Goal: Task Accomplishment & Management: Manage account settings

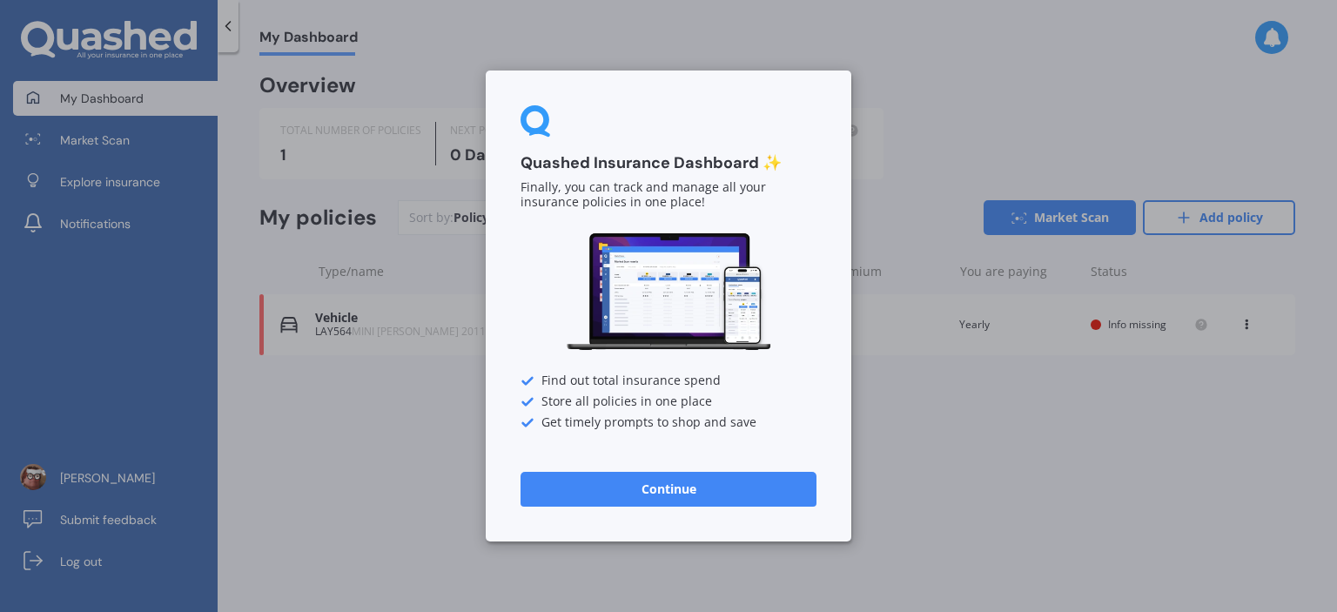
click at [735, 472] on button "Continue" at bounding box center [669, 489] width 296 height 35
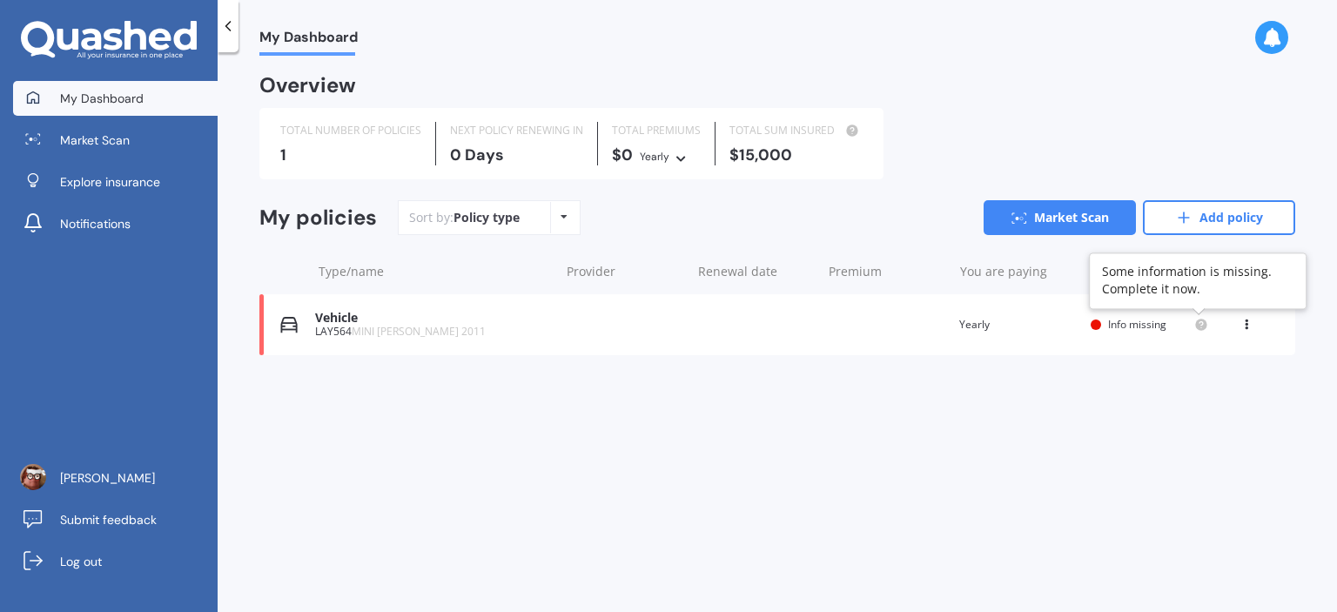
click at [1201, 329] on circle at bounding box center [1200, 324] width 11 height 11
click at [1247, 322] on icon at bounding box center [1246, 321] width 12 height 10
click at [837, 360] on div "My policies Sort by: Policy type Policy type Alphabetical Date added Renewing n…" at bounding box center [777, 281] width 1036 height 162
click at [561, 223] on div "Policy type Alphabetical Date added Renewing next" at bounding box center [563, 217] width 27 height 31
click at [651, 295] on div "Vehicle LAY564 MINI COOPER 2011 Renewal date Premium You are paying Yearly Stat…" at bounding box center [777, 324] width 1036 height 61
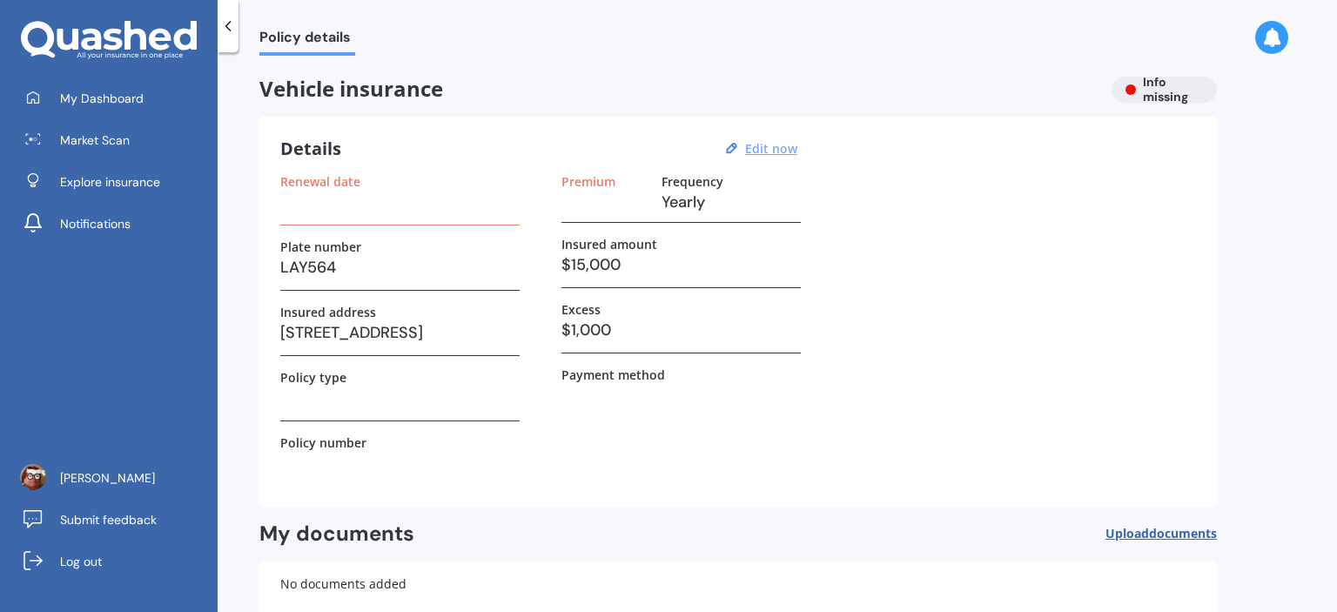
click at [772, 140] on u "Edit now" at bounding box center [771, 148] width 52 height 17
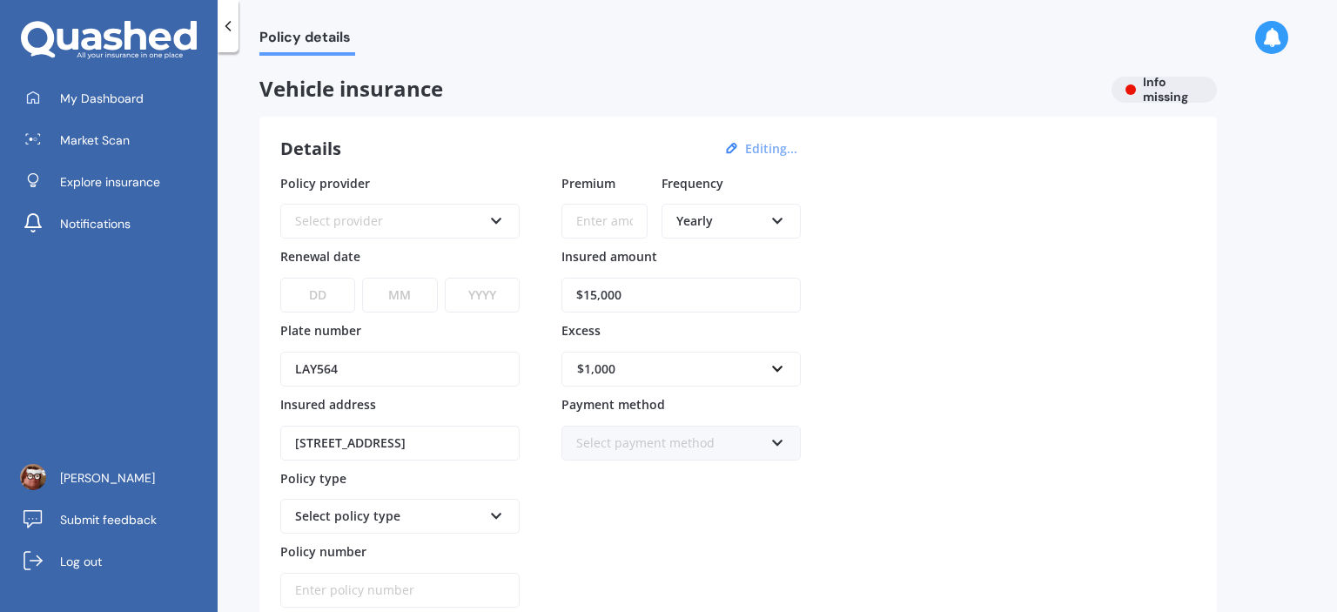
click at [780, 220] on icon at bounding box center [777, 218] width 15 height 12
click at [703, 346] on span "Monthly" at bounding box center [701, 348] width 48 height 17
click at [494, 221] on icon at bounding box center [496, 218] width 15 height 12
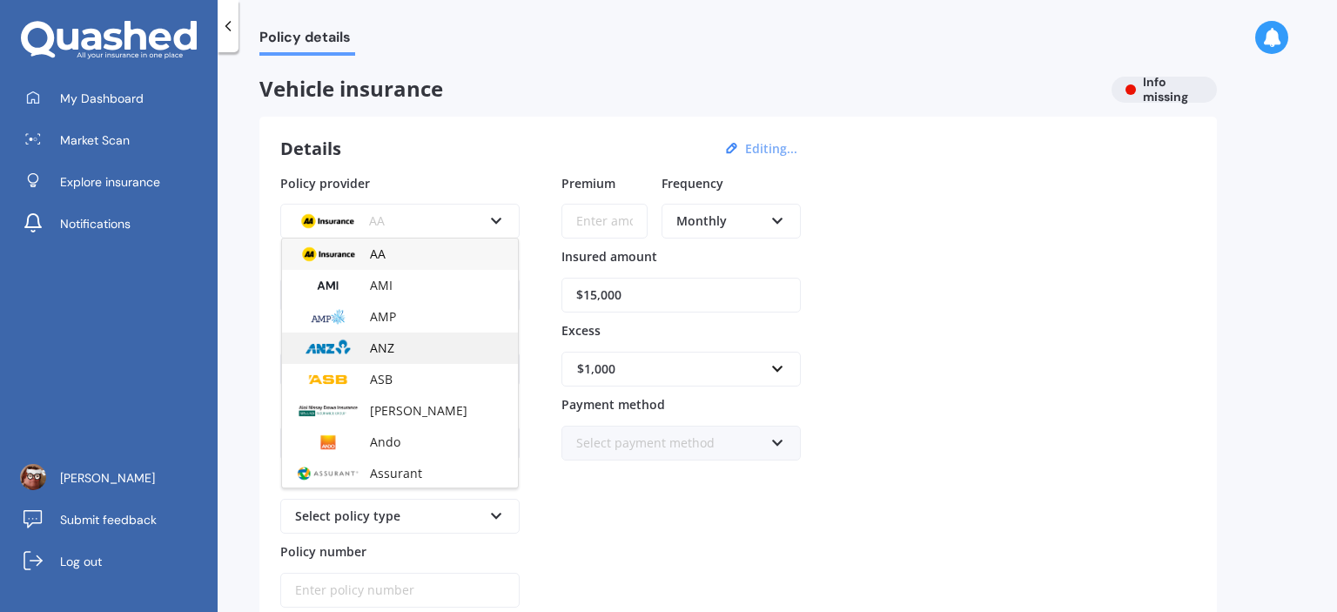
click at [392, 343] on span "ANZ" at bounding box center [382, 348] width 24 height 17
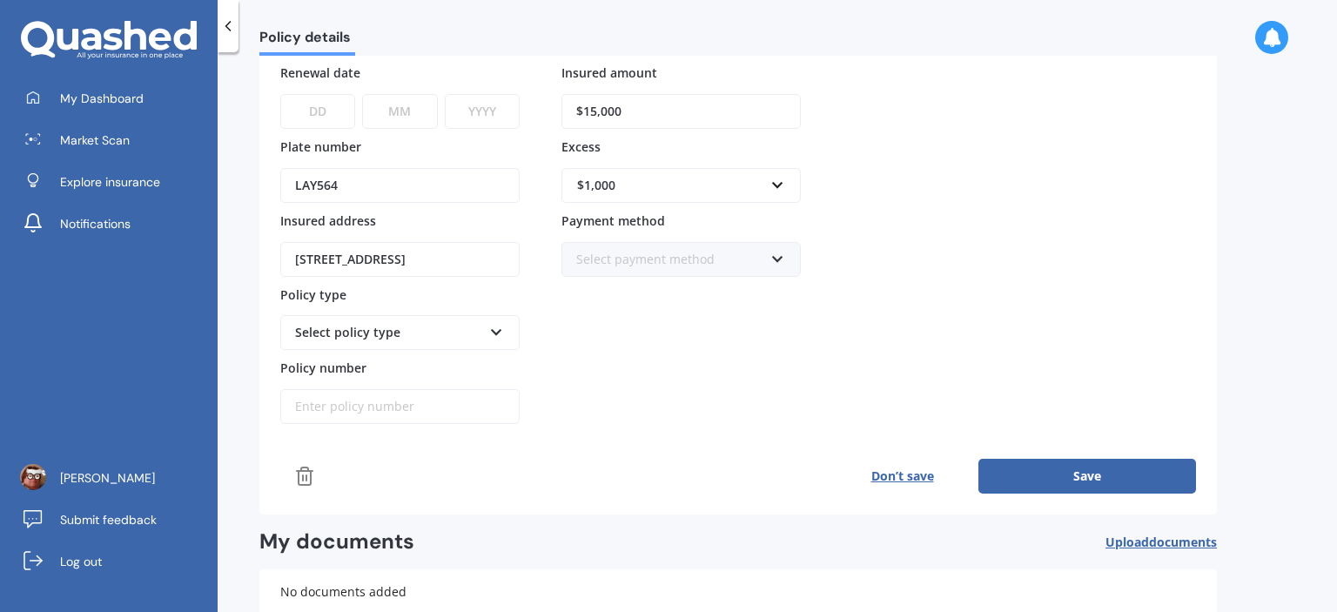
scroll to position [198, 0]
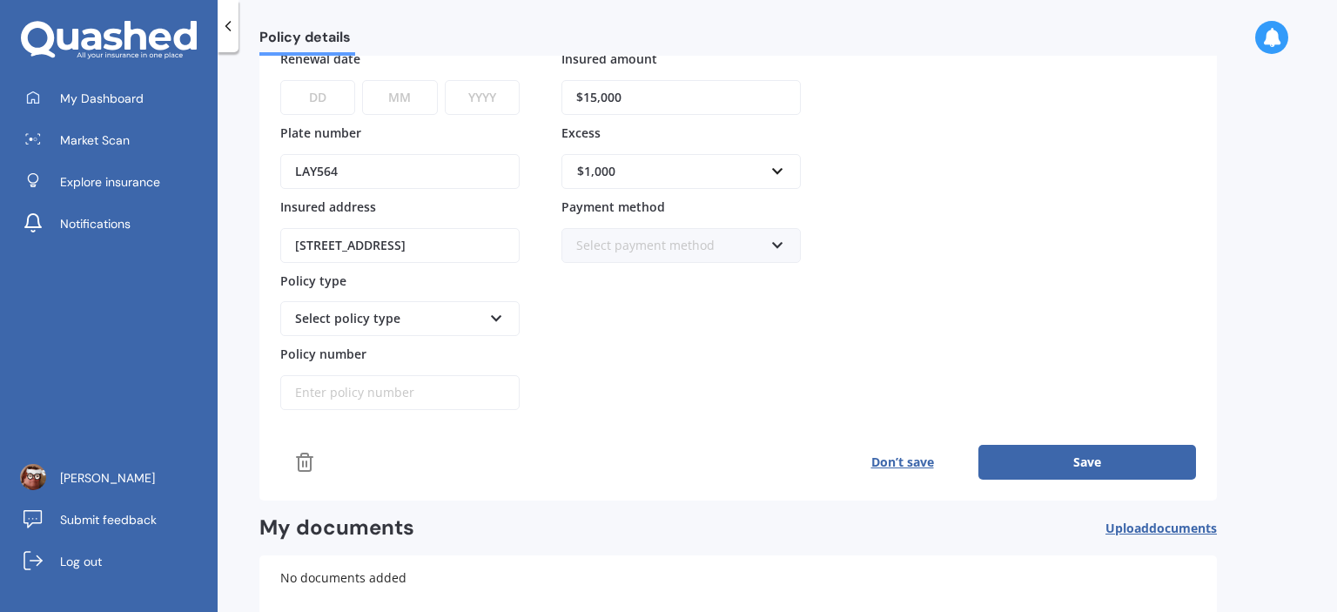
click at [1085, 467] on button "Save" at bounding box center [1087, 462] width 218 height 35
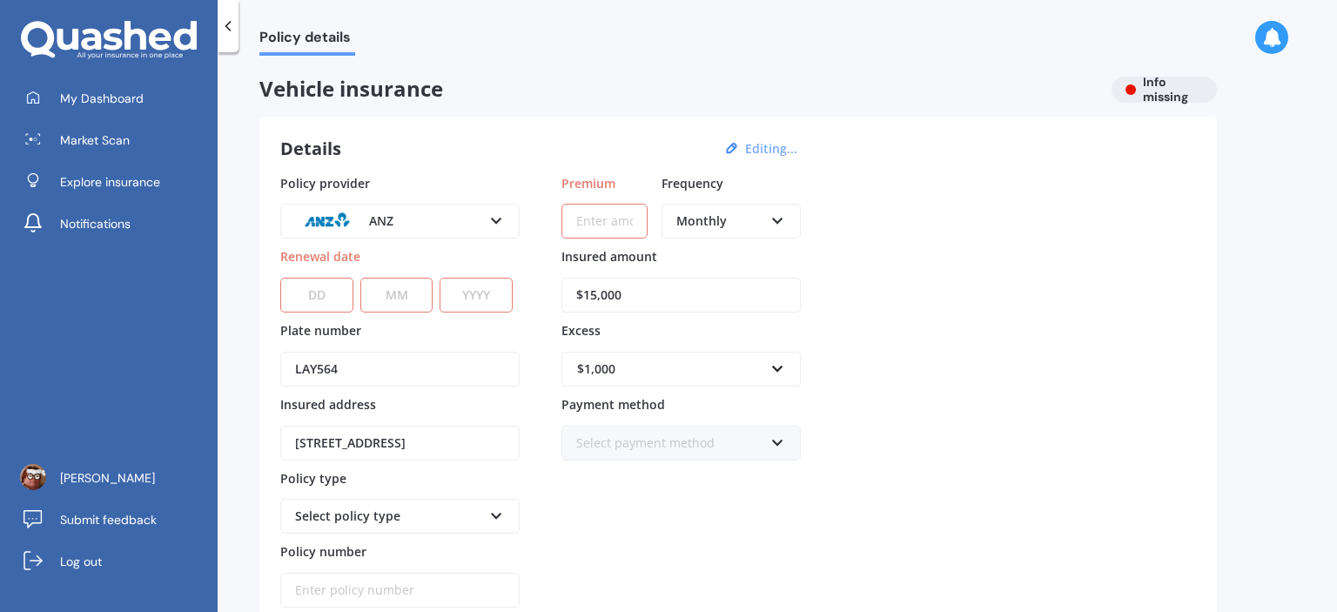
click at [623, 225] on input "Premium" at bounding box center [604, 221] width 86 height 35
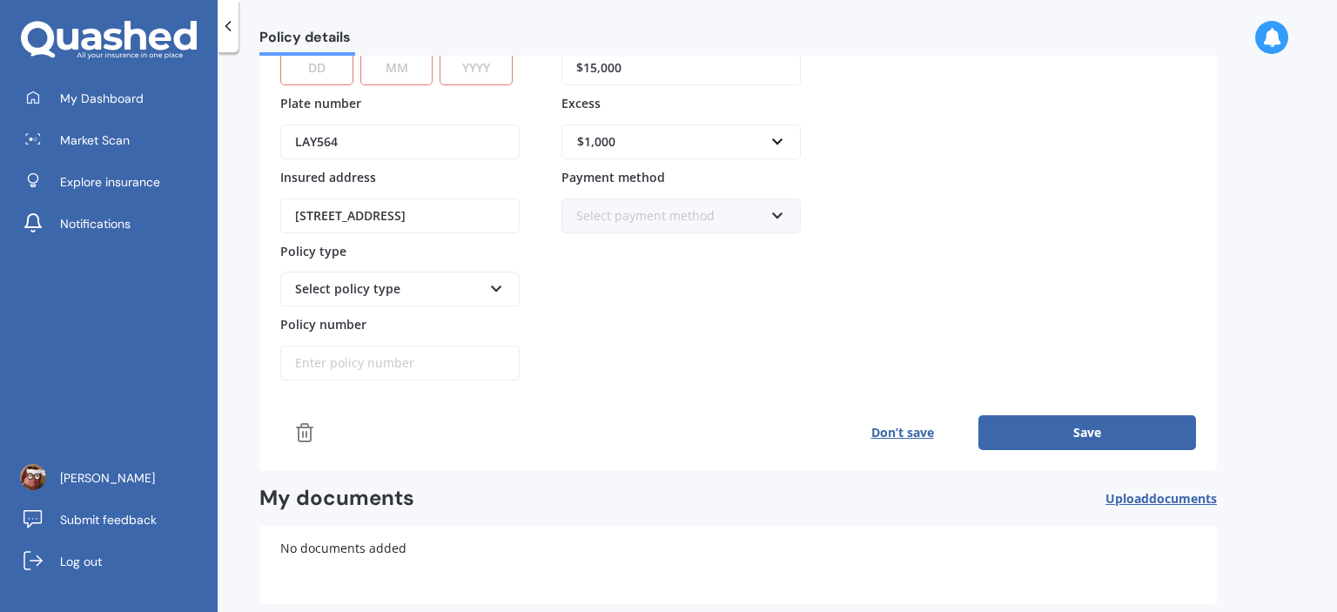
scroll to position [262, 0]
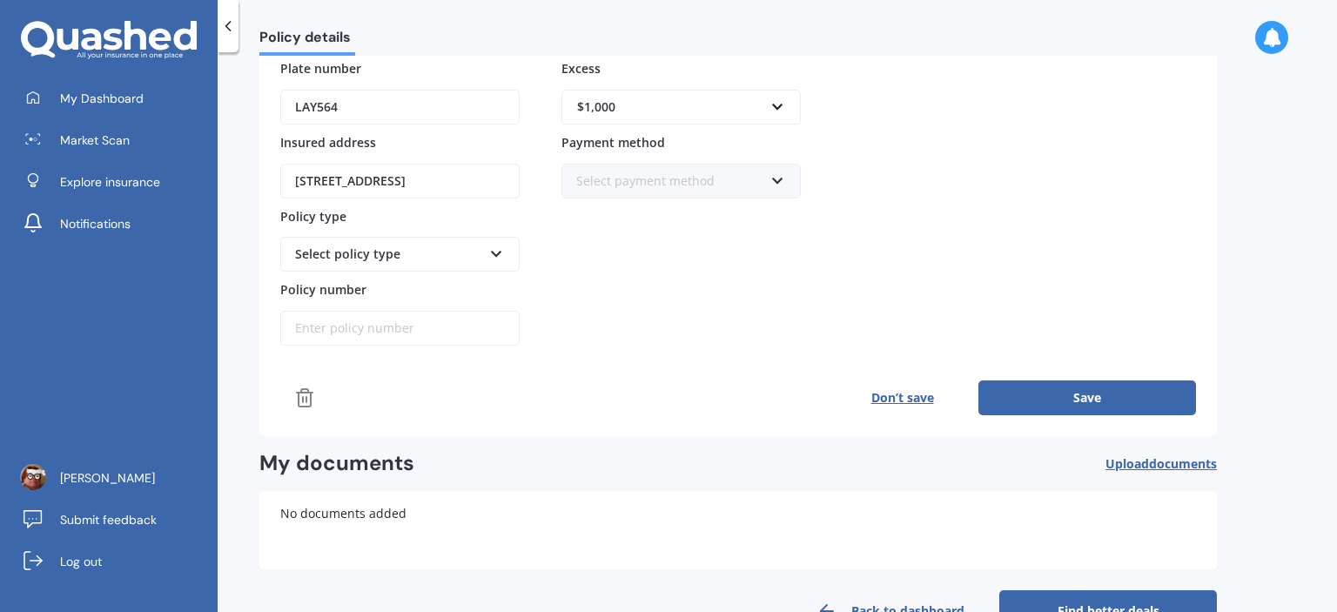
type input "$45.00"
click at [1107, 396] on button "Save" at bounding box center [1087, 397] width 218 height 35
click at [1100, 393] on button "Save" at bounding box center [1087, 397] width 218 height 35
click at [131, 128] on link "Market Scan" at bounding box center [115, 140] width 205 height 35
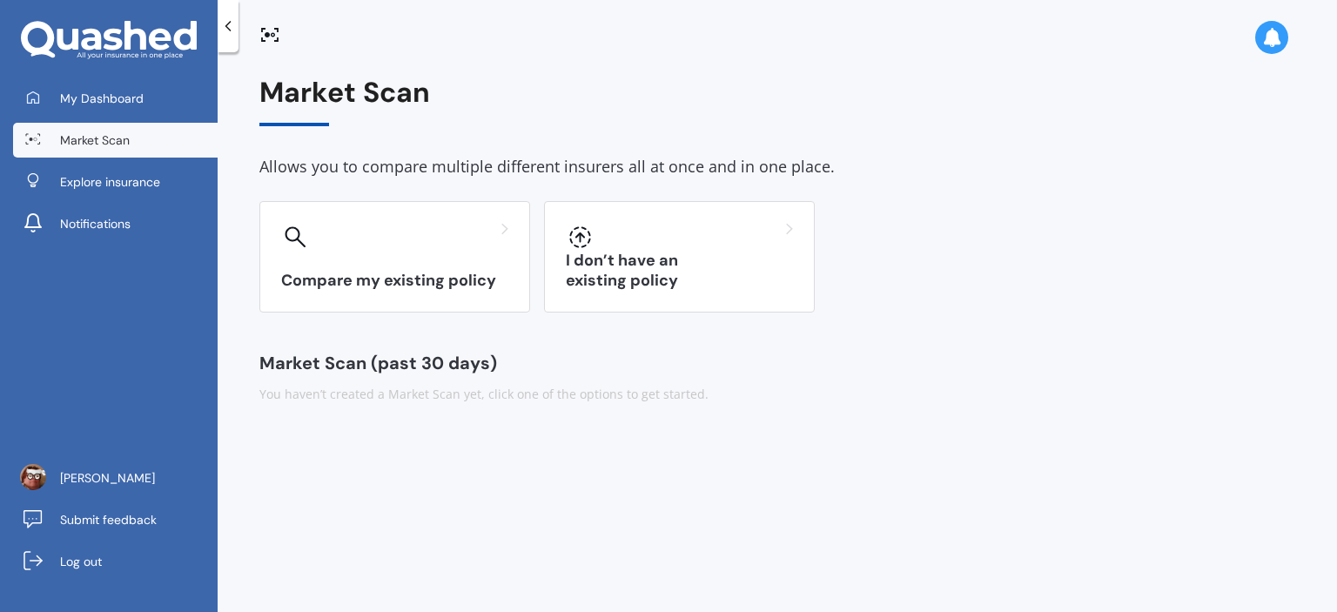
click at [226, 17] on icon at bounding box center [227, 25] width 17 height 17
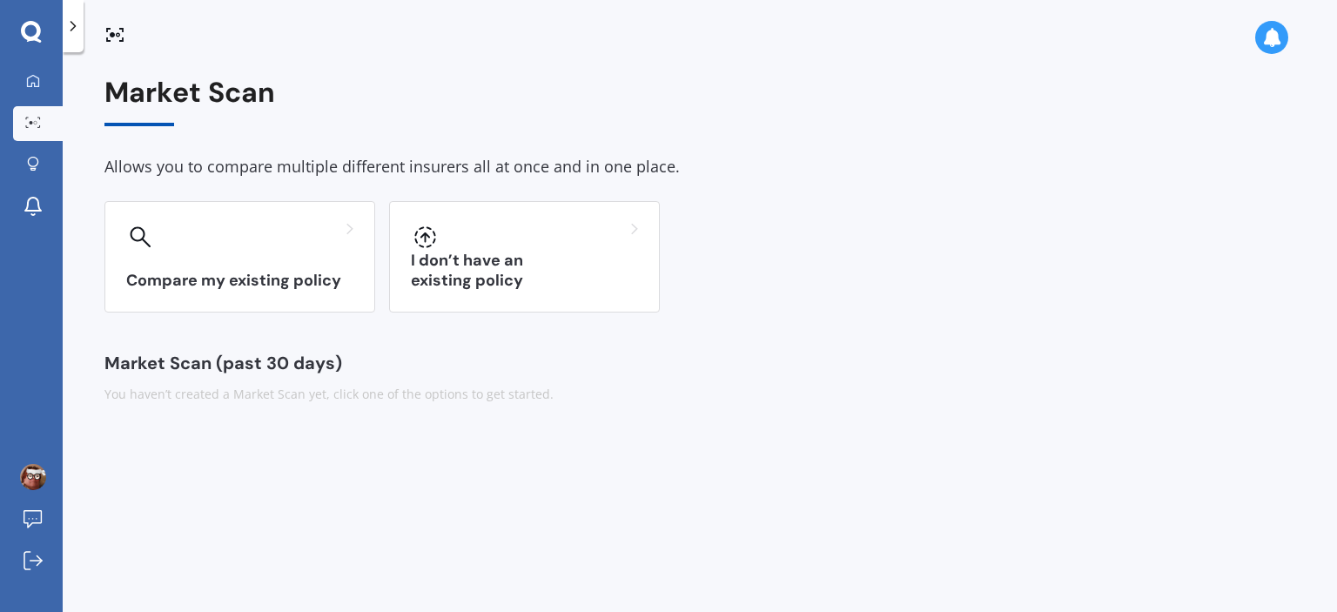
click at [77, 27] on icon at bounding box center [72, 25] width 17 height 17
